Goal: Obtain resource: Obtain resource

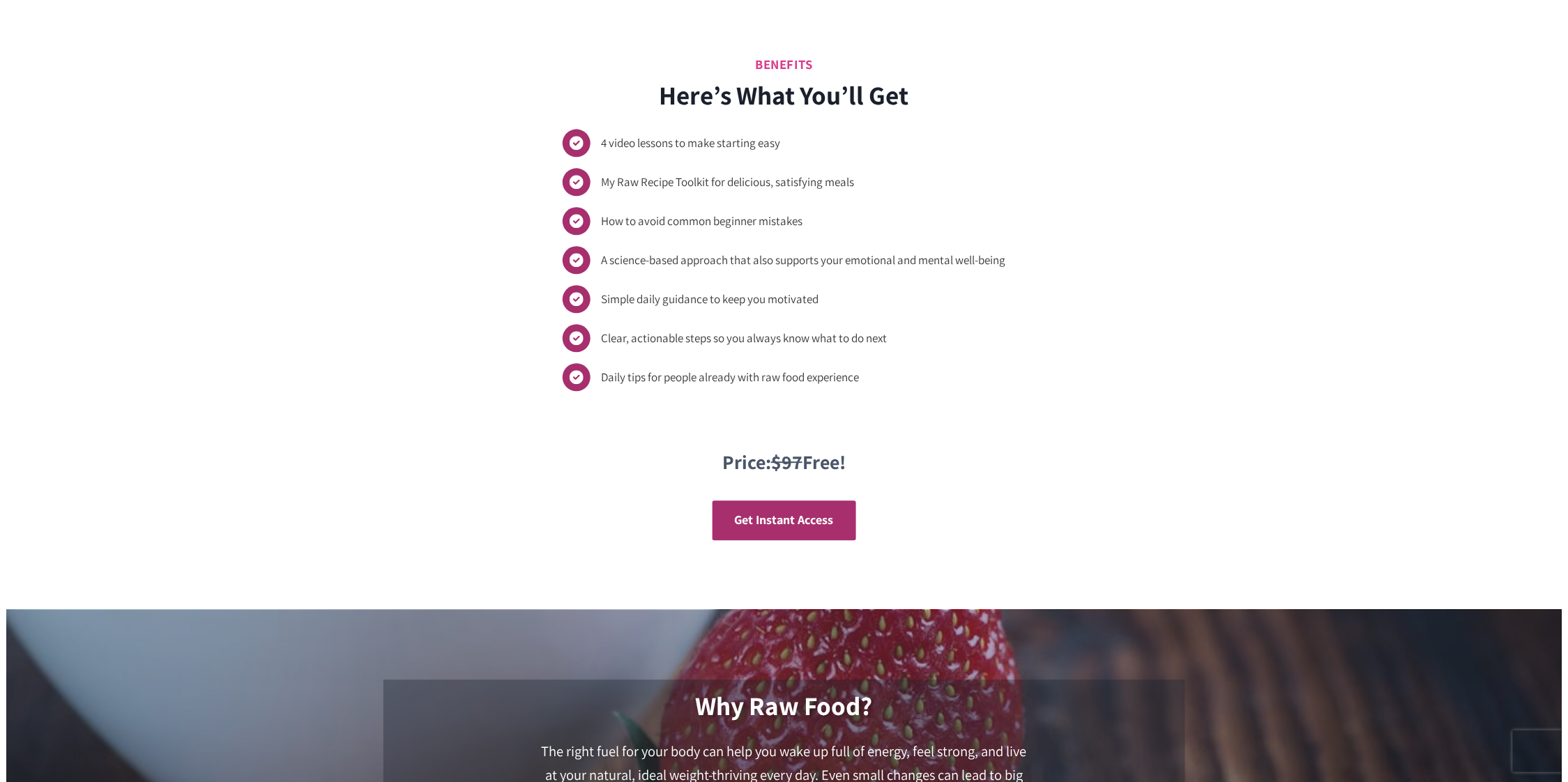
scroll to position [1229, 0]
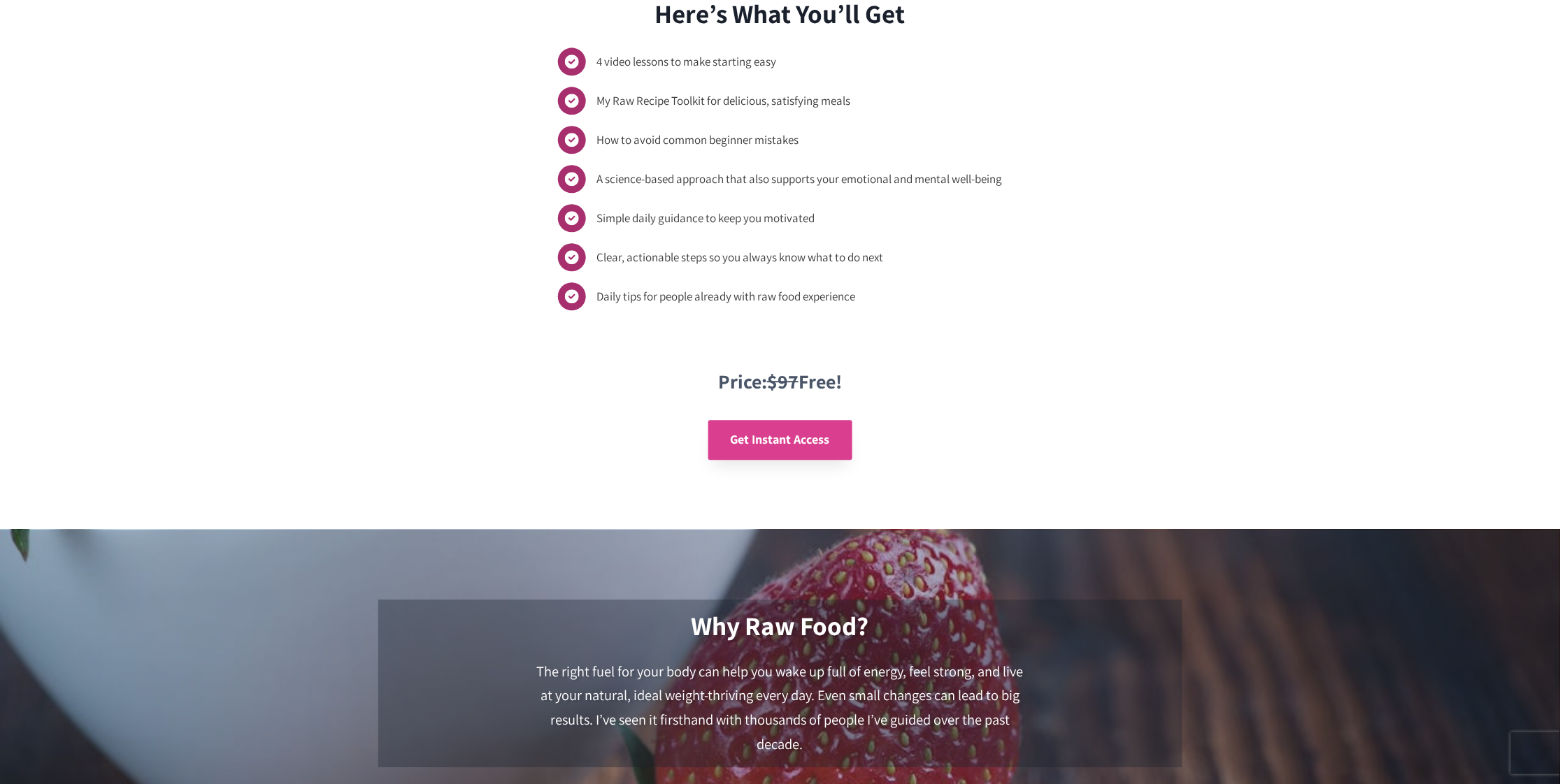
click at [774, 446] on span "Get Instant Access" at bounding box center [781, 440] width 99 height 16
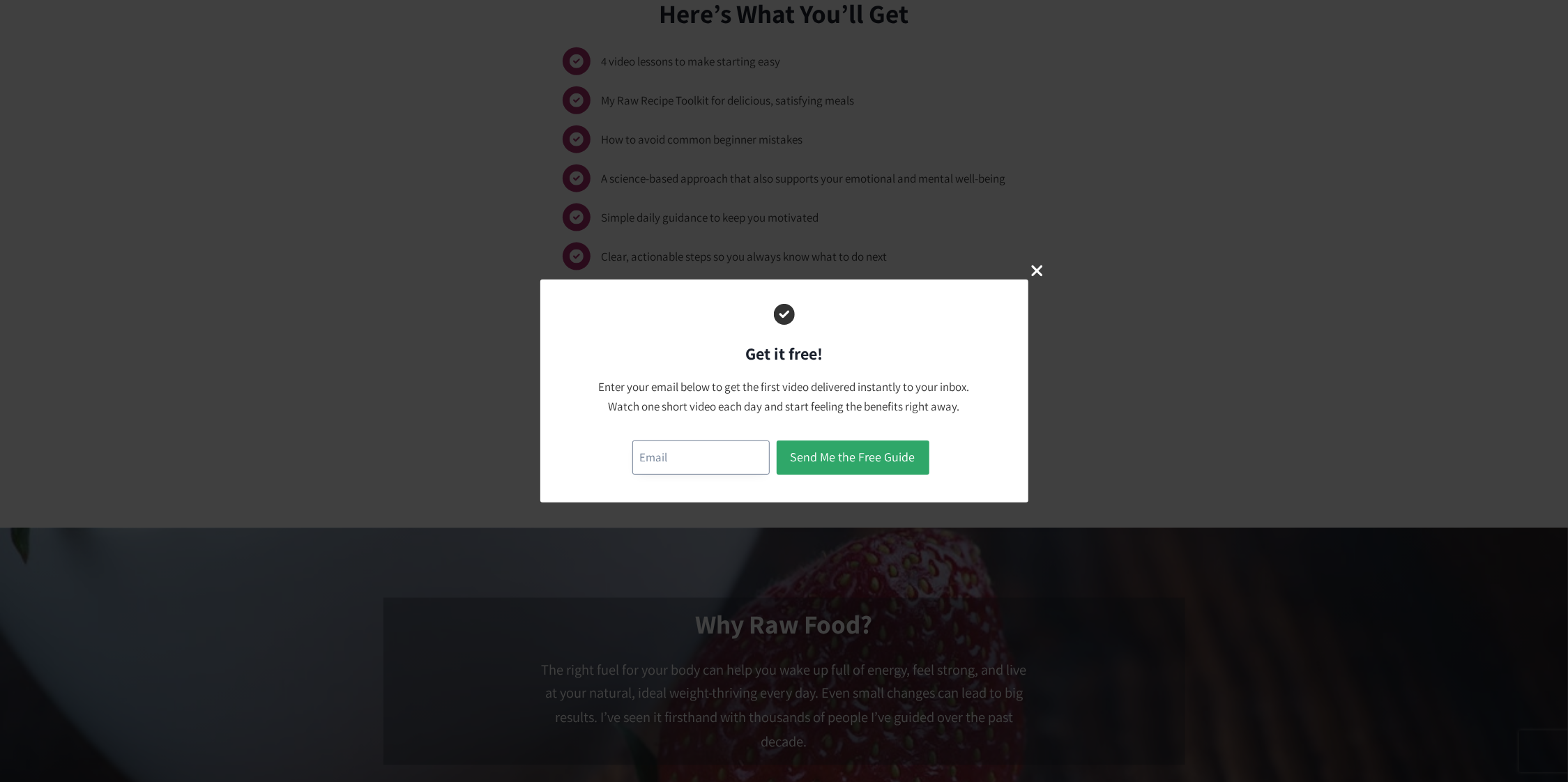
click at [695, 450] on input "email" at bounding box center [701, 457] width 137 height 35
type input "[EMAIL_ADDRESS][DOMAIN_NAME]"
click at [860, 459] on button "Send Me the Free Guide" at bounding box center [853, 457] width 152 height 35
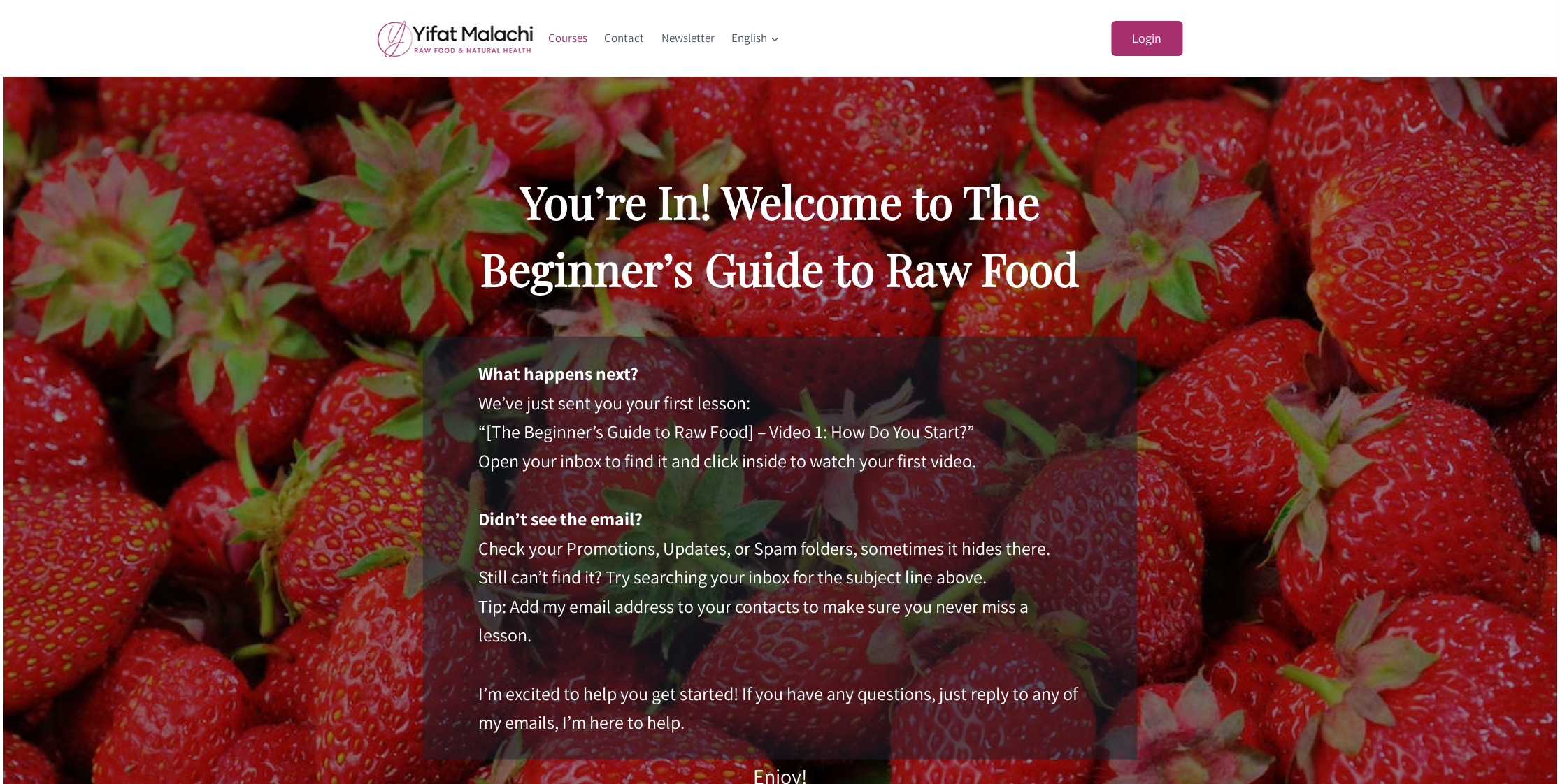
click at [571, 36] on link "Courses" at bounding box center [569, 38] width 57 height 34
